Goal: Task Accomplishment & Management: Manage account settings

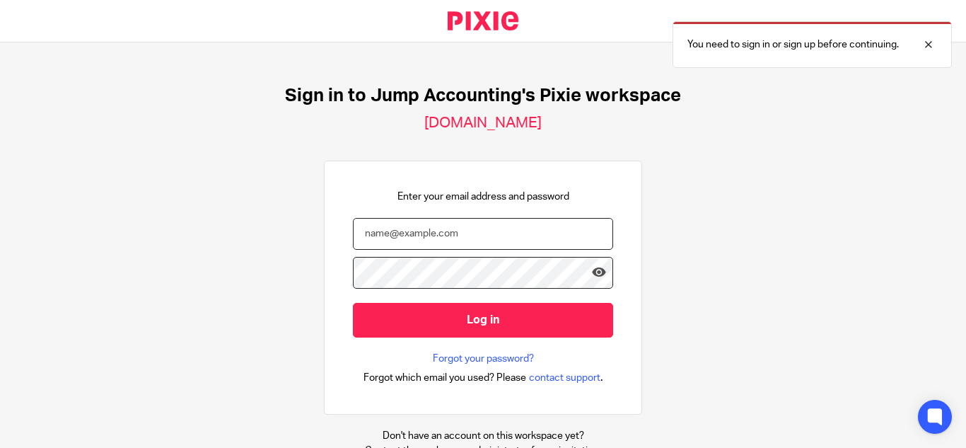
type input "[PERSON_NAME][EMAIL_ADDRESS][DOMAIN_NAME]"
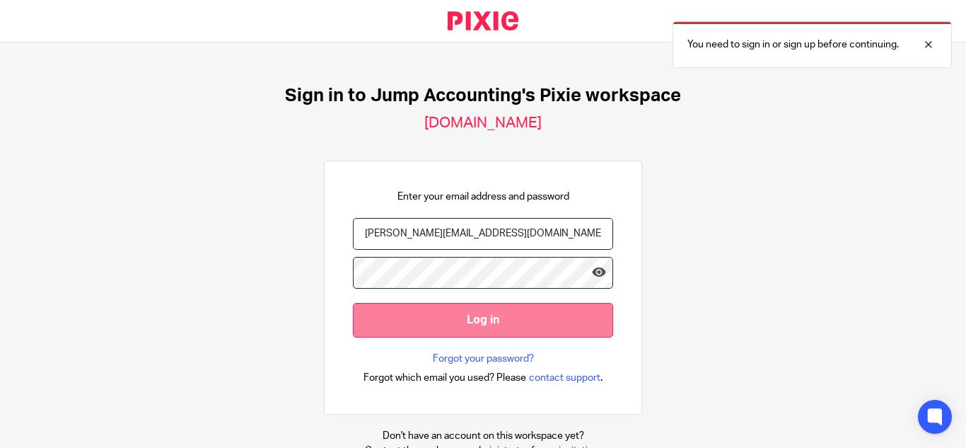
click at [515, 303] on input "Log in" at bounding box center [483, 320] width 260 height 35
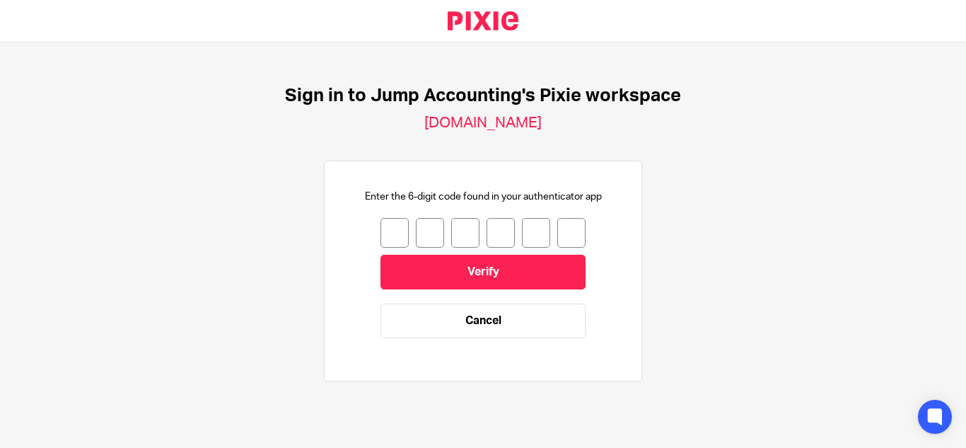
click at [393, 233] on input "number" at bounding box center [394, 233] width 28 height 30
click at [381, 233] on input "number" at bounding box center [394, 233] width 28 height 30
type input "7"
type input "3"
type input "1"
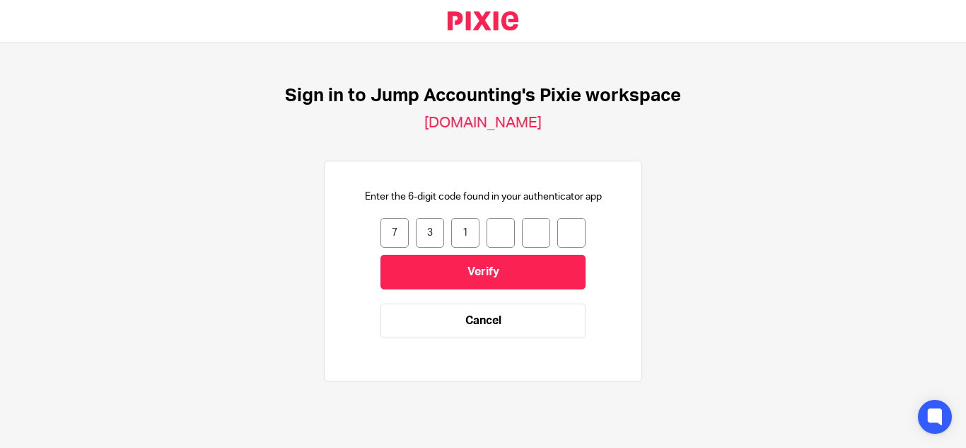
type input "8"
type input "5"
type input "2"
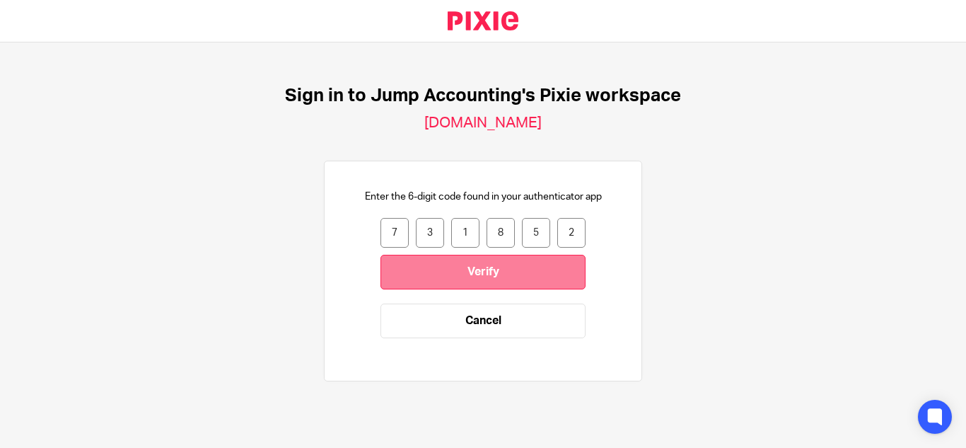
click at [442, 258] on input "Verify" at bounding box center [482, 272] width 205 height 35
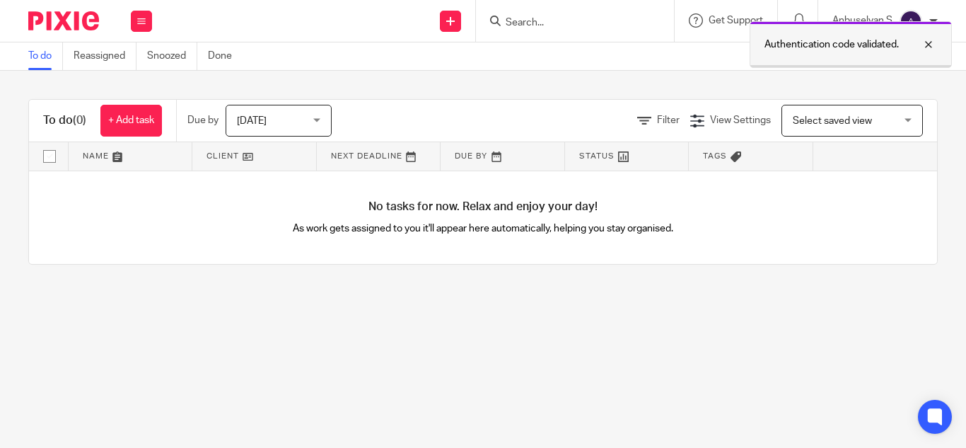
click at [922, 42] on div at bounding box center [918, 44] width 38 height 17
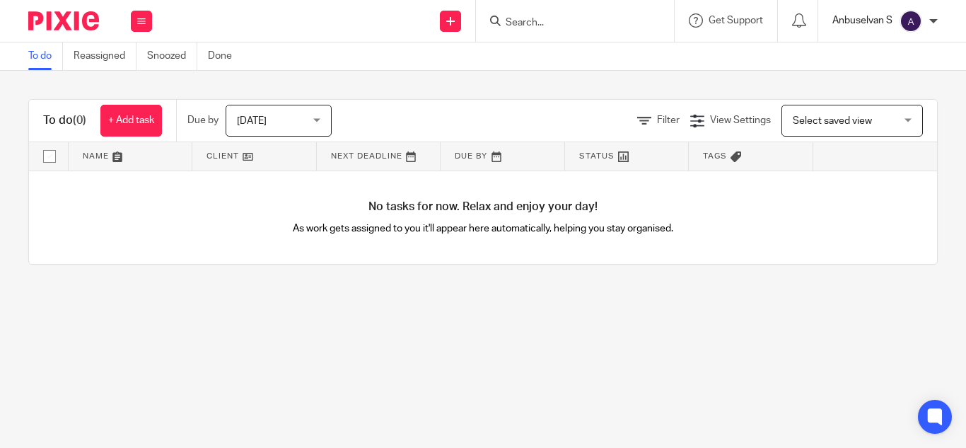
click at [868, 23] on p "Anbuselvan S" at bounding box center [862, 20] width 60 height 14
click at [879, 48] on li "My profile" at bounding box center [882, 57] width 93 height 21
click at [889, 54] on span "My profile" at bounding box center [878, 57] width 44 height 10
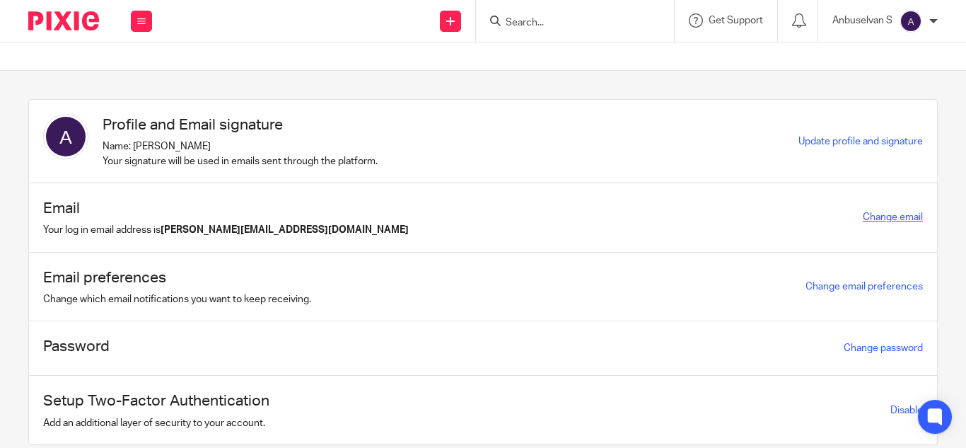
click at [868, 213] on link "Change email" at bounding box center [893, 217] width 60 height 10
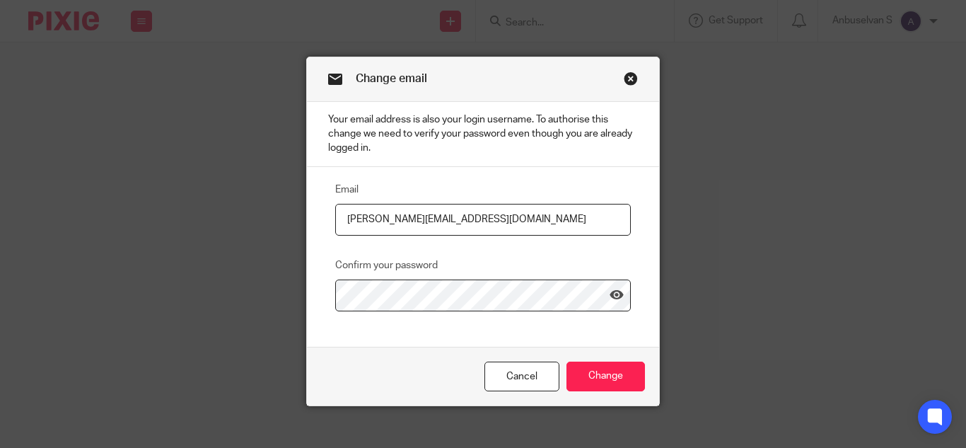
click at [411, 214] on input "[PERSON_NAME][EMAIL_ADDRESS][DOMAIN_NAME]" at bounding box center [483, 220] width 296 height 32
click at [465, 218] on input "[PERSON_NAME][EMAIL_ADDRESS][DOMAIN_NAME]" at bounding box center [483, 220] width 296 height 32
type input "[PERSON_NAME][EMAIL_ADDRESS][DOMAIN_NAME]"
click at [609, 298] on icon at bounding box center [616, 295] width 14 height 14
click at [612, 368] on input "Change" at bounding box center [605, 376] width 78 height 30
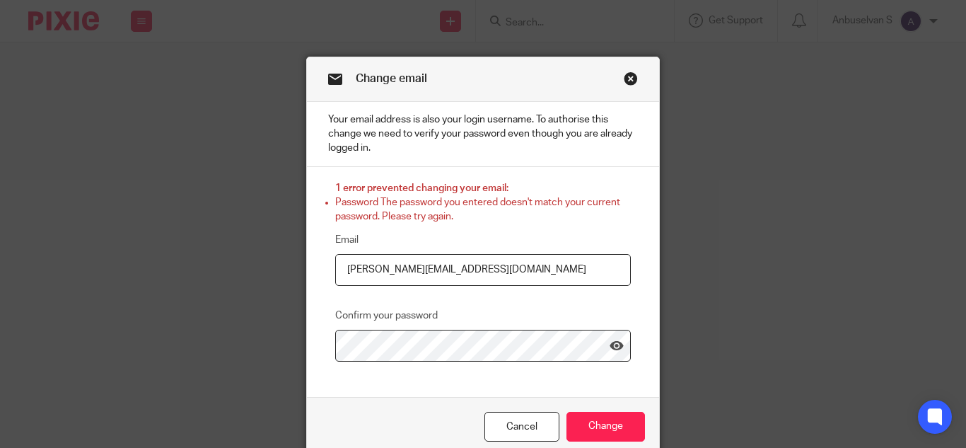
click at [409, 269] on input "[PERSON_NAME][EMAIL_ADDRESS][DOMAIN_NAME]" at bounding box center [483, 270] width 296 height 32
click at [409, 269] on input "anbuselvan.s@therisegroup.co.uk" at bounding box center [483, 270] width 296 height 32
type input "[PERSON_NAME][EMAIL_ADDRESS][DOMAIN_NAME]"
click at [614, 430] on input "Change" at bounding box center [605, 427] width 78 height 30
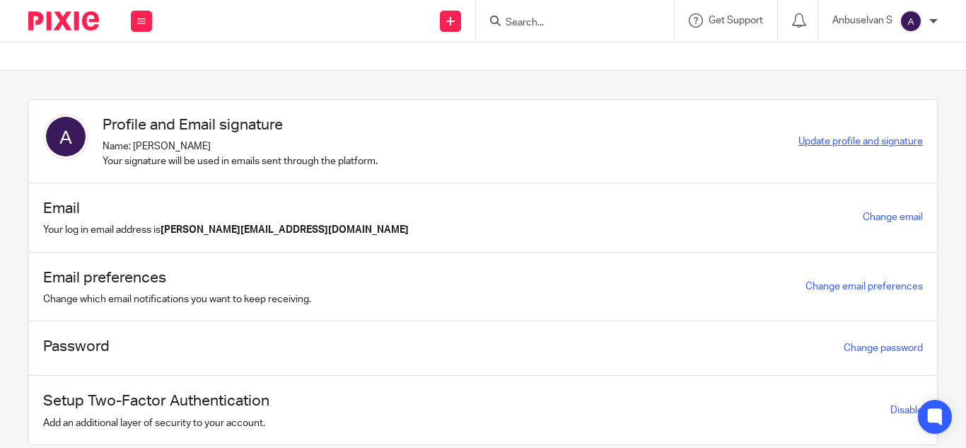
click at [843, 140] on span "Update profile and signature" at bounding box center [860, 141] width 124 height 10
